Goal: Task Accomplishment & Management: Manage account settings

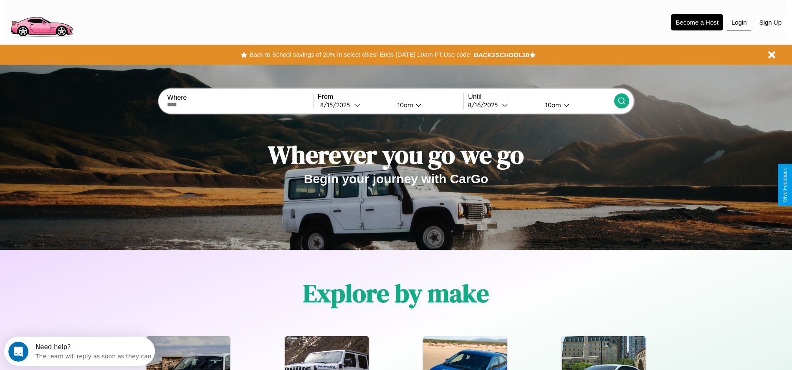
click at [739, 22] on button "Login" at bounding box center [739, 23] width 24 height 16
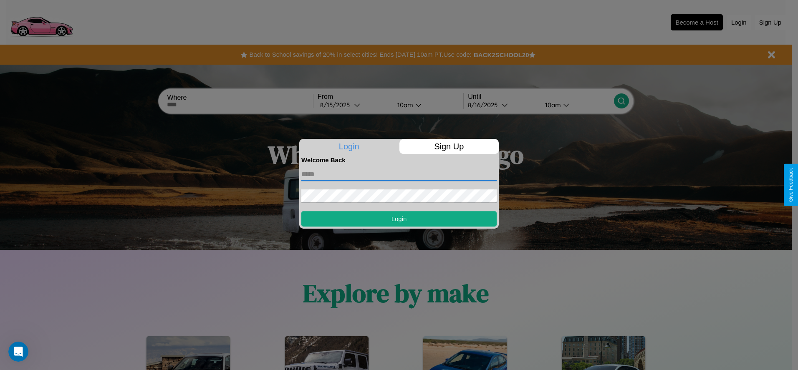
click at [399, 174] on input "text" at bounding box center [398, 174] width 195 height 13
type input "**********"
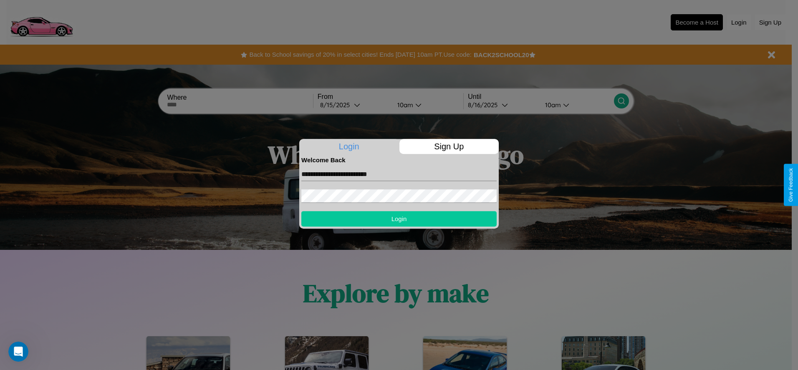
click at [399, 219] on button "Login" at bounding box center [398, 218] width 195 height 15
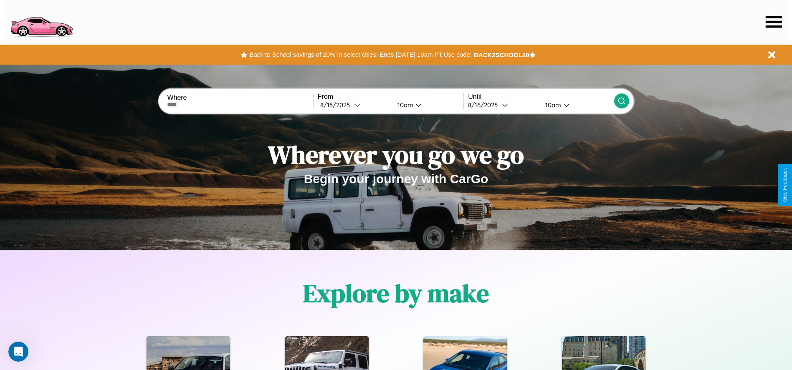
click at [774, 22] on icon at bounding box center [774, 22] width 16 height 12
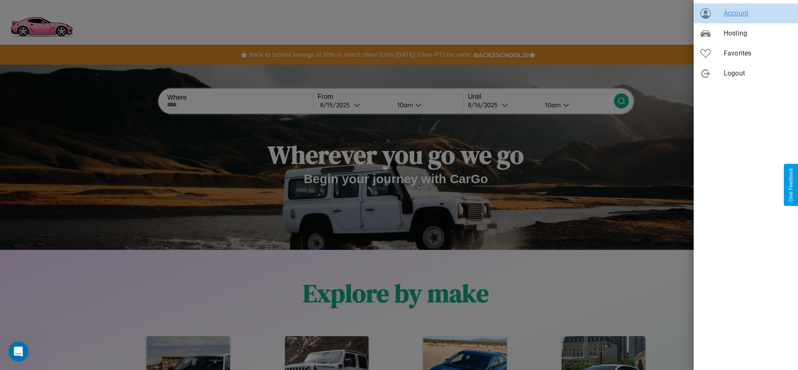
click at [746, 13] on span "Account" at bounding box center [758, 13] width 68 height 10
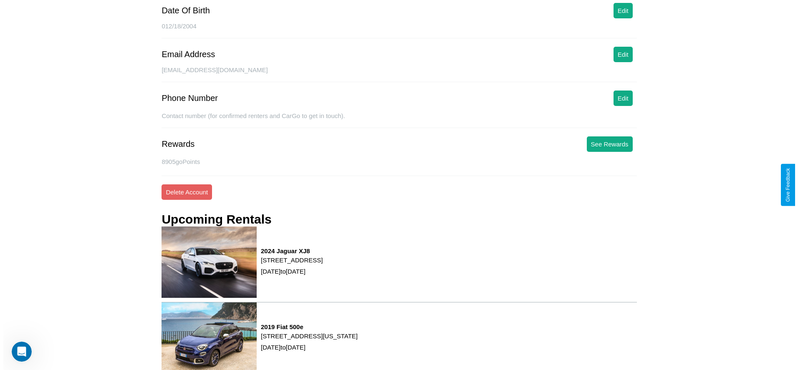
scroll to position [120, 0]
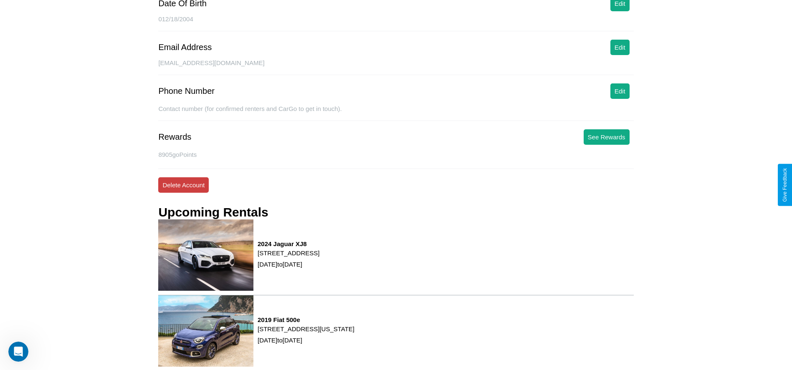
click at [183, 185] on button "Delete Account" at bounding box center [183, 184] width 51 height 15
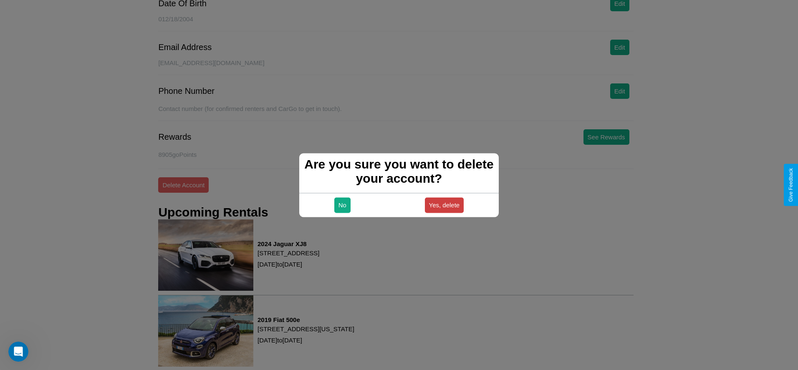
click at [444, 205] on button "Yes, delete" at bounding box center [444, 205] width 39 height 15
